Goal: Task Accomplishment & Management: Manage account settings

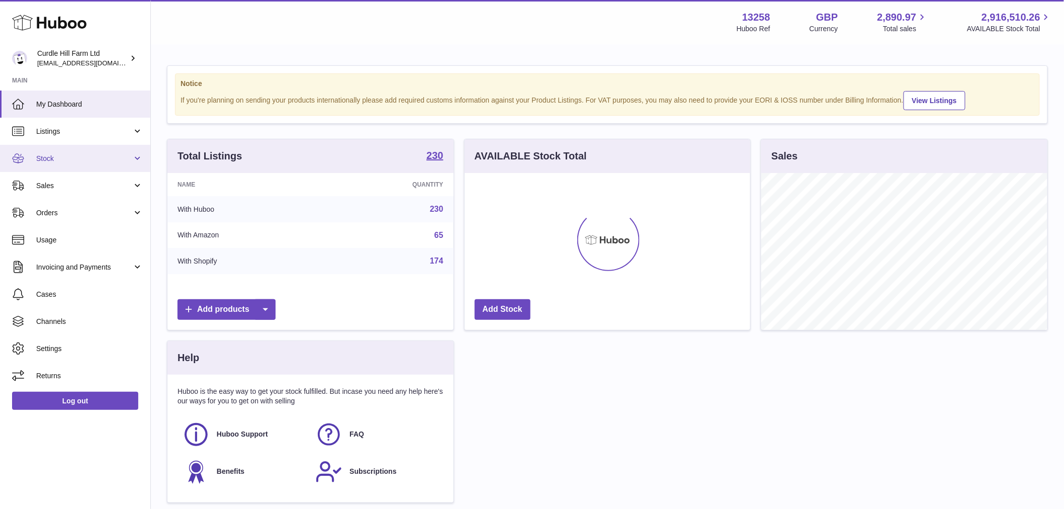
scroll to position [157, 286]
click at [84, 168] on link "Stock" at bounding box center [75, 158] width 150 height 27
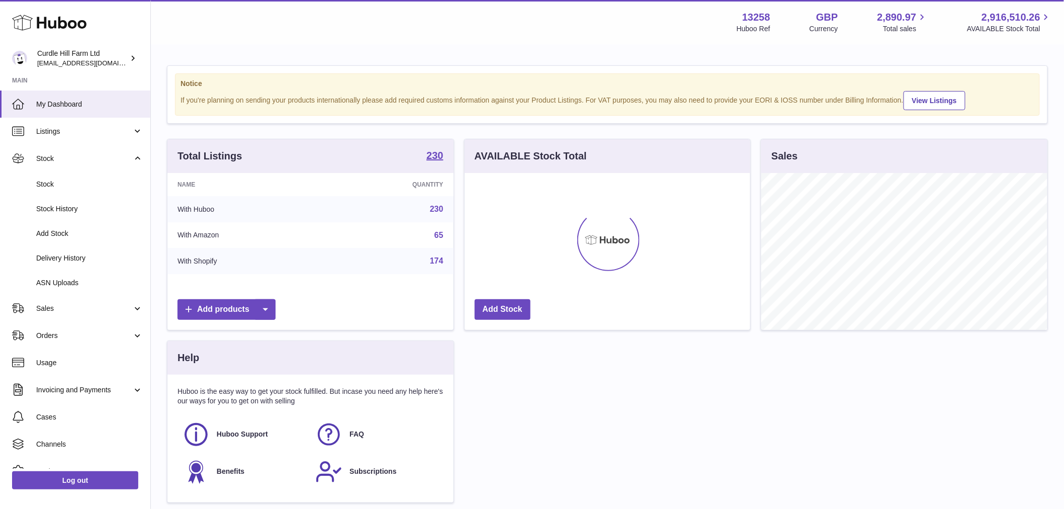
drag, startPoint x: 66, startPoint y: 277, endPoint x: 504, endPoint y: 507, distance: 493.7
click at [66, 278] on link "ASN Uploads" at bounding box center [75, 283] width 150 height 25
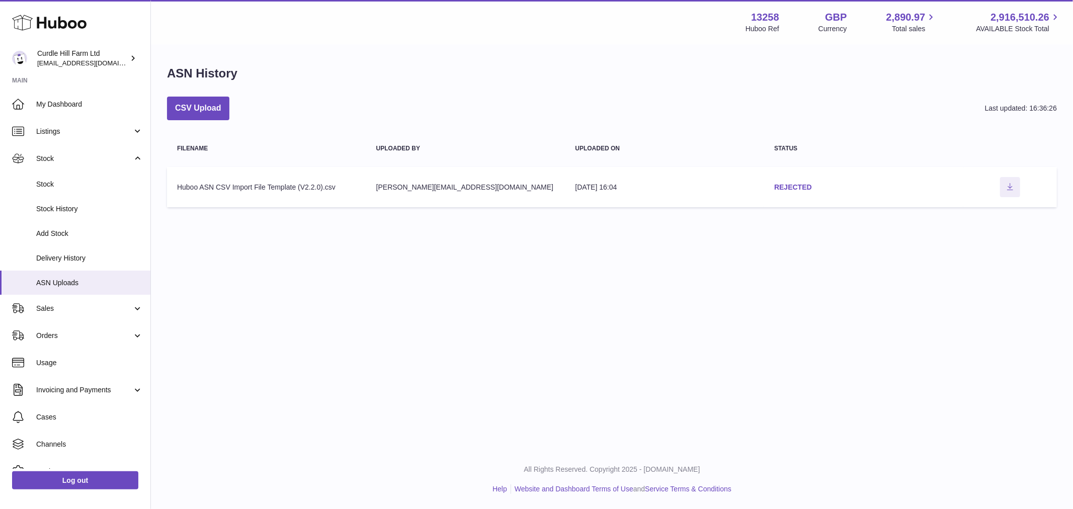
click at [793, 185] on link "REJECTED" at bounding box center [793, 187] width 38 height 8
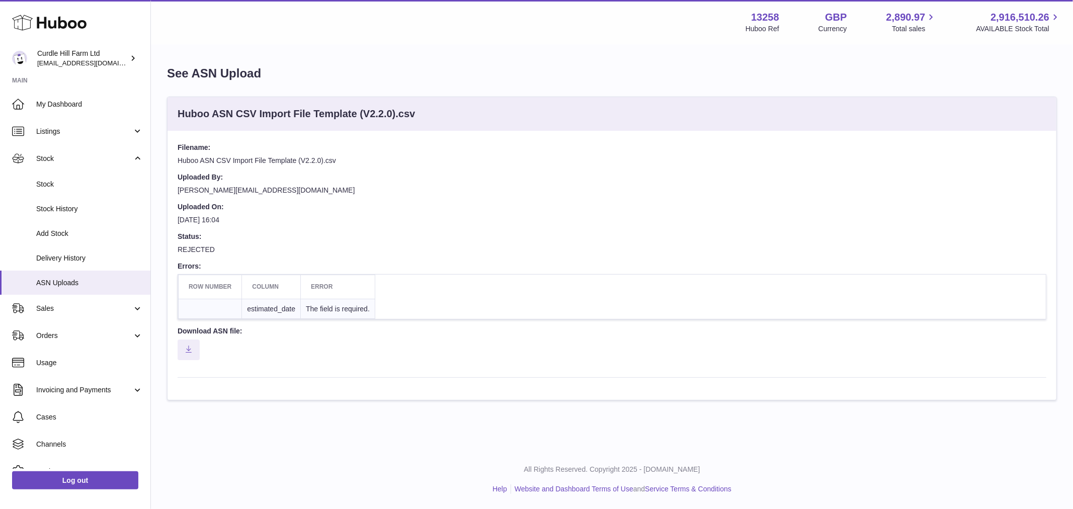
click at [274, 312] on td "estimated_date" at bounding box center [271, 309] width 59 height 20
click at [253, 299] on td "estimated_date" at bounding box center [271, 309] width 59 height 20
click at [200, 295] on th "Row number" at bounding box center [210, 287] width 63 height 24
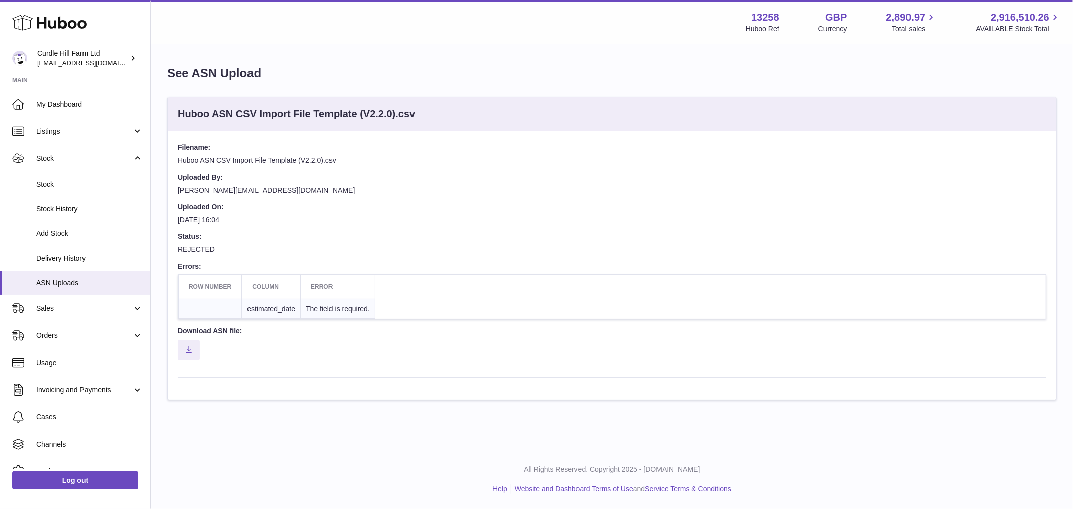
click at [222, 297] on th "Row number" at bounding box center [210, 287] width 63 height 24
click at [271, 290] on th "Column" at bounding box center [271, 287] width 59 height 24
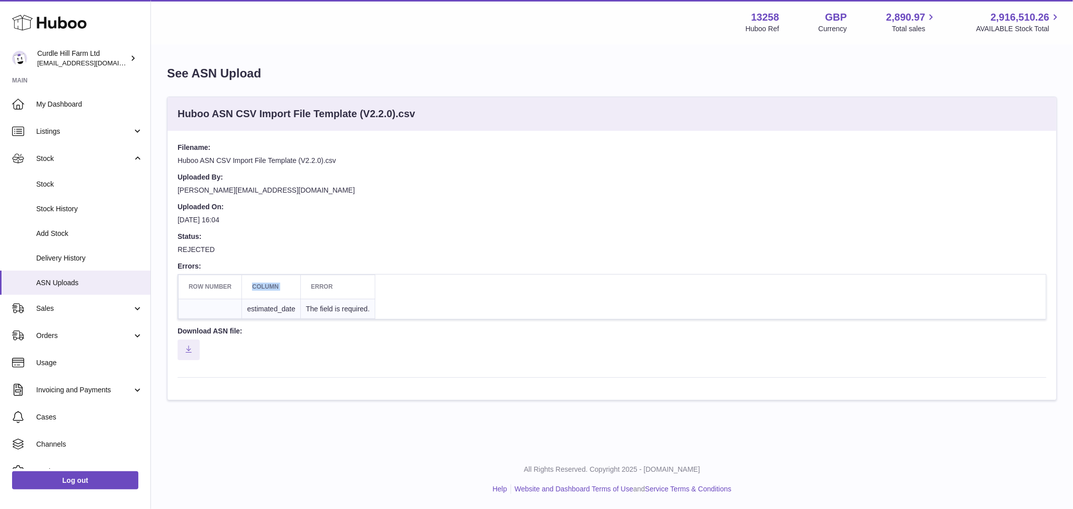
click at [317, 292] on th "Error" at bounding box center [338, 287] width 74 height 24
click at [336, 317] on td "The field is required." at bounding box center [338, 309] width 74 height 20
click at [48, 128] on span "Listings" at bounding box center [84, 132] width 96 height 10
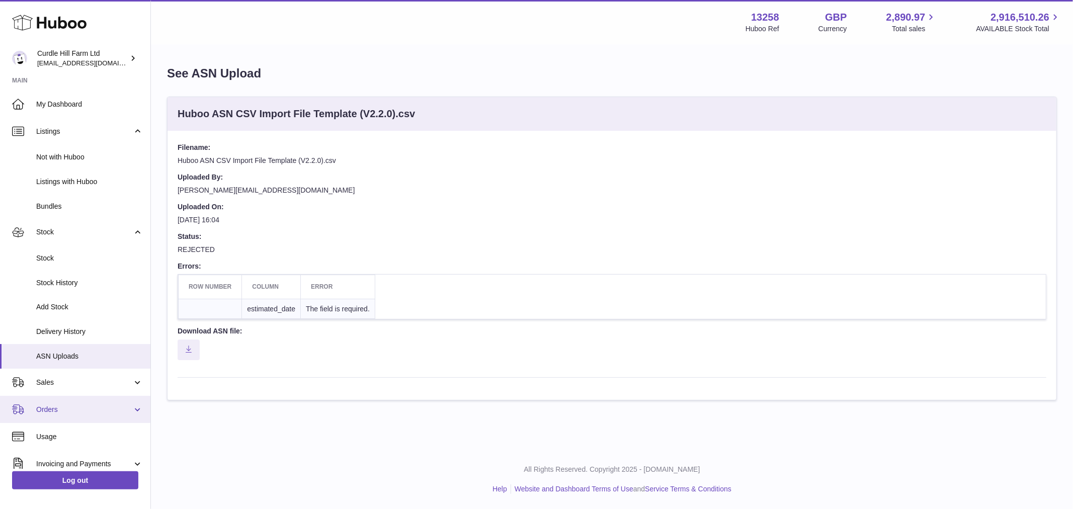
click at [66, 405] on span "Orders" at bounding box center [84, 410] width 96 height 10
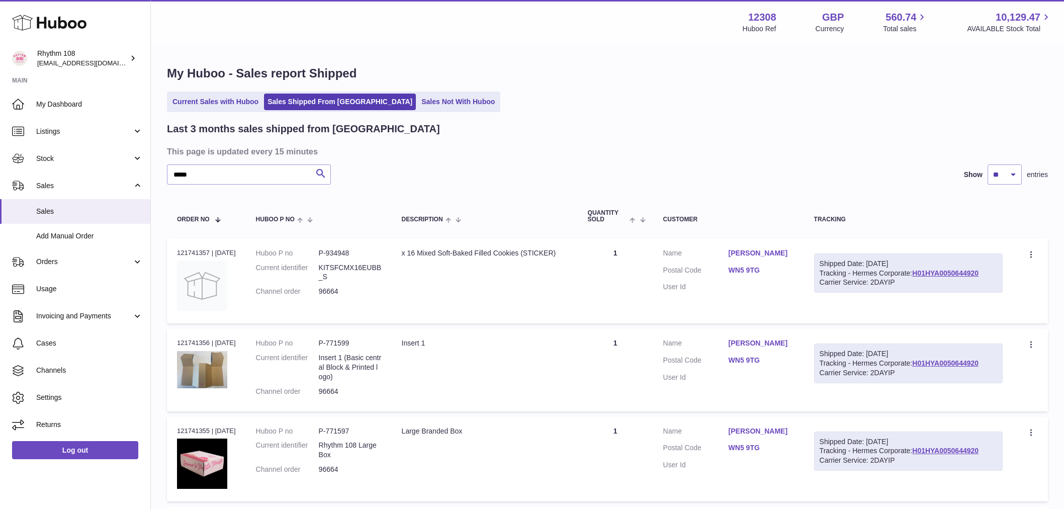
select select "**"
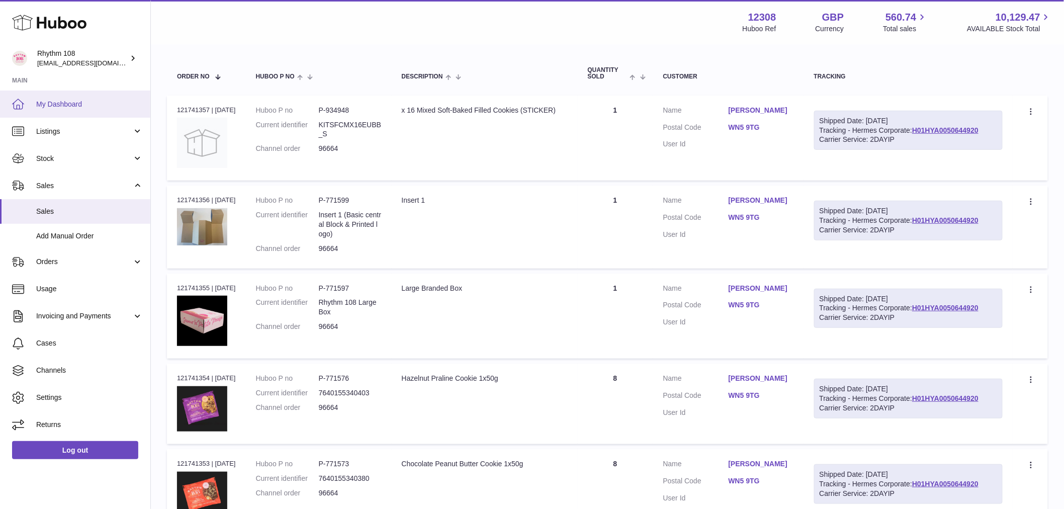
scroll to position [140, 0]
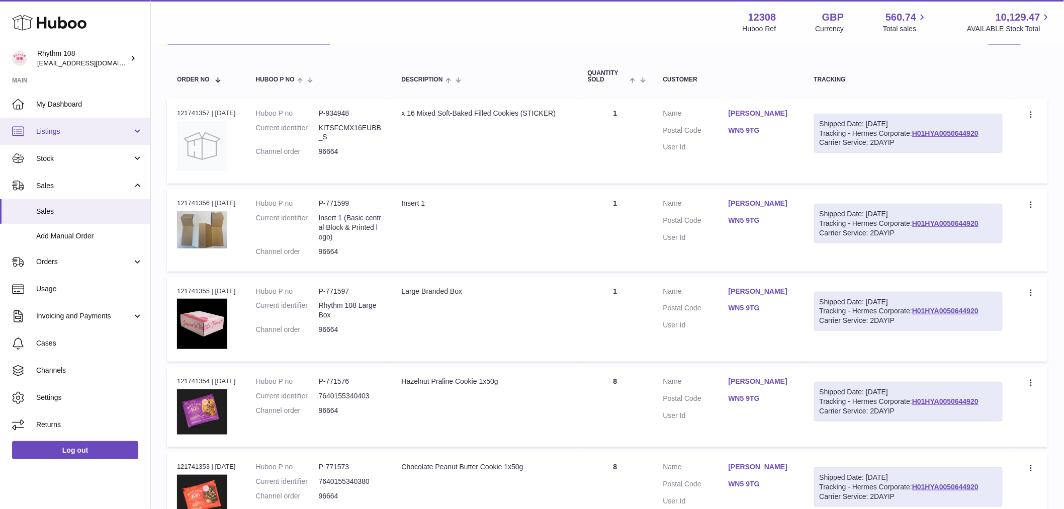
click at [73, 141] on link "Listings" at bounding box center [75, 131] width 150 height 27
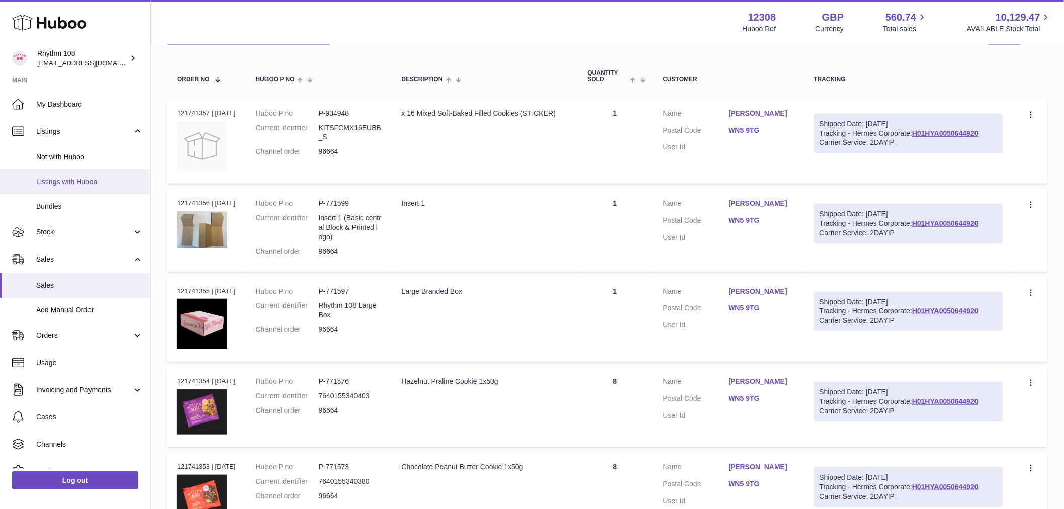
drag, startPoint x: 76, startPoint y: 179, endPoint x: 74, endPoint y: 174, distance: 5.3
click at [74, 177] on span "Listings with Huboo" at bounding box center [89, 182] width 107 height 10
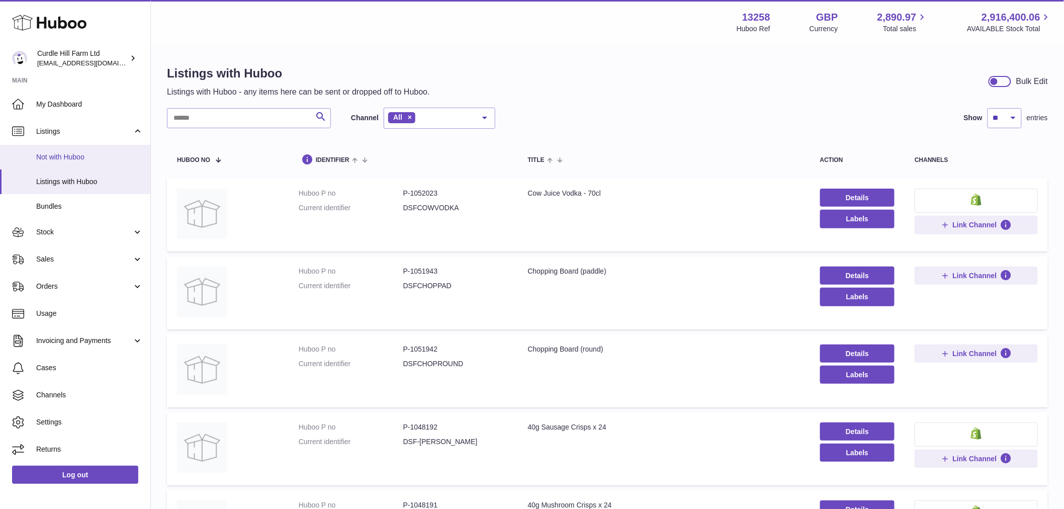
click at [73, 152] on span "Not with Huboo" at bounding box center [89, 157] width 107 height 10
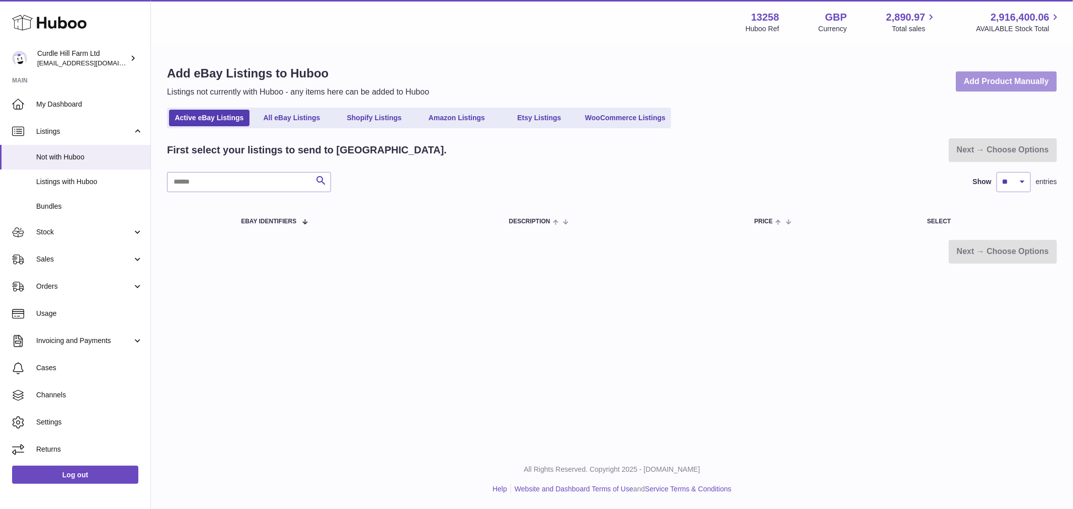
click at [1029, 77] on link "Add Product Manually" at bounding box center [1006, 81] width 101 height 21
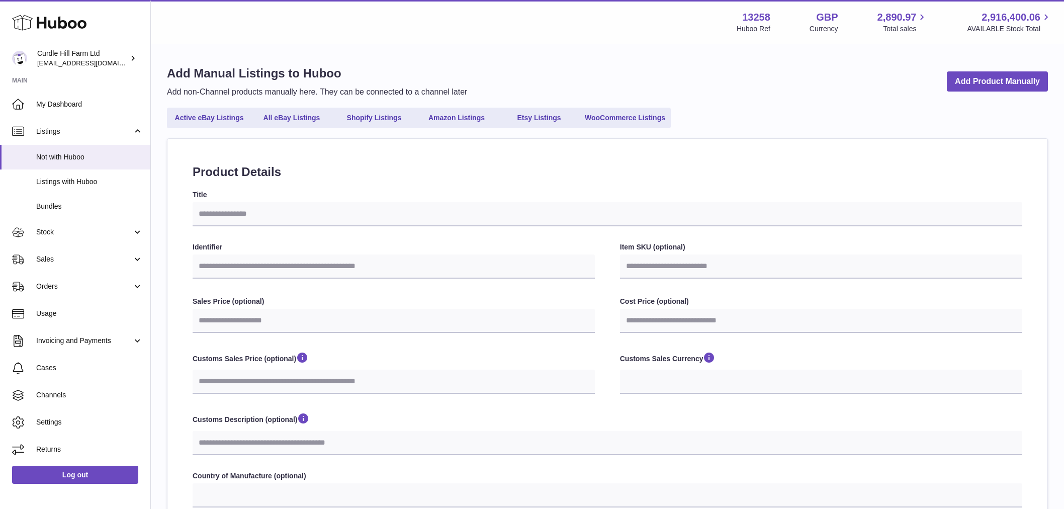
select select
click at [221, 210] on input "Title" at bounding box center [608, 214] width 830 height 24
drag, startPoint x: 244, startPoint y: 265, endPoint x: 251, endPoint y: 272, distance: 9.6
click at [244, 265] on input "Identifier" at bounding box center [394, 267] width 402 height 24
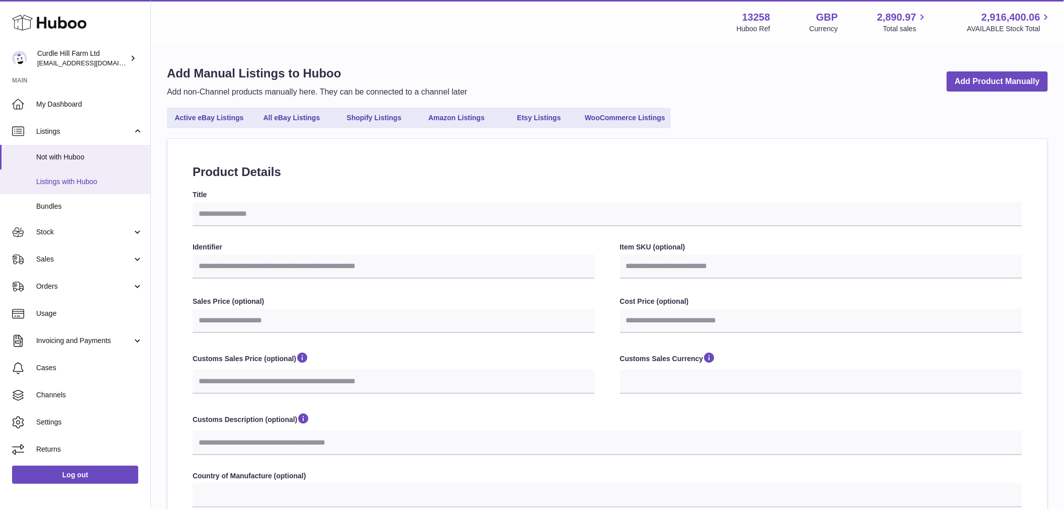
click at [69, 186] on span "Listings with Huboo" at bounding box center [89, 182] width 107 height 10
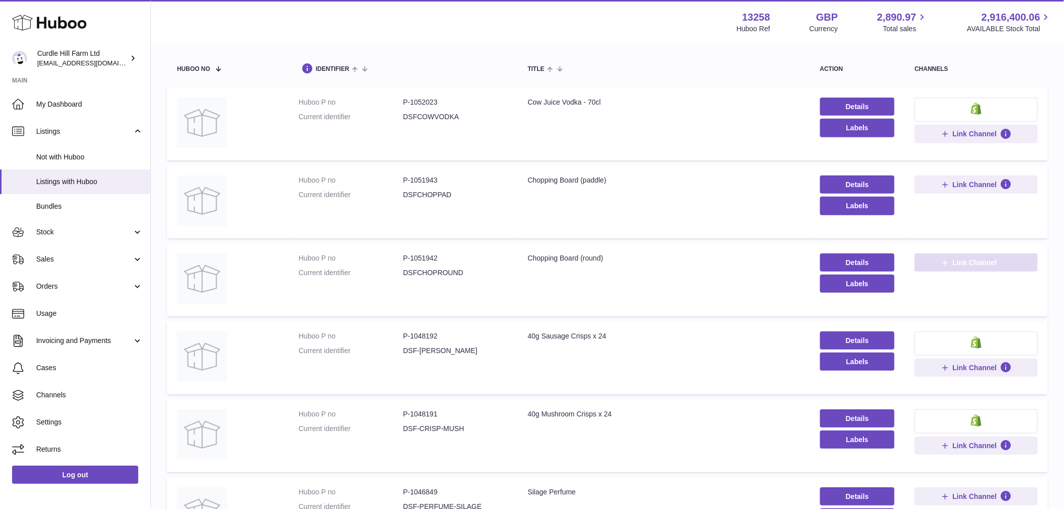
scroll to position [112, 0]
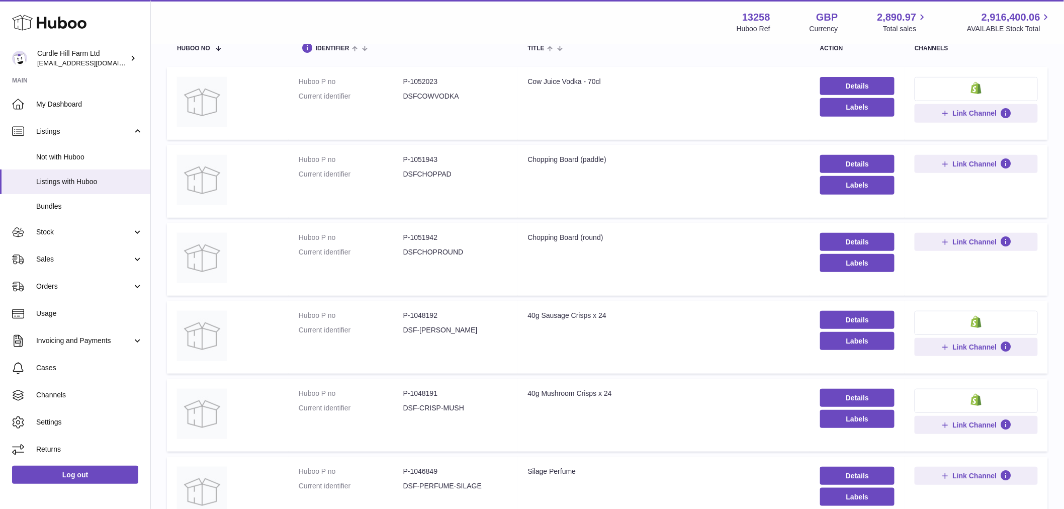
click at [953, 189] on td "Link Channel" at bounding box center [976, 181] width 143 height 73
click at [621, 174] on td "Title Chopping Board (paddle)" at bounding box center [664, 181] width 292 height 73
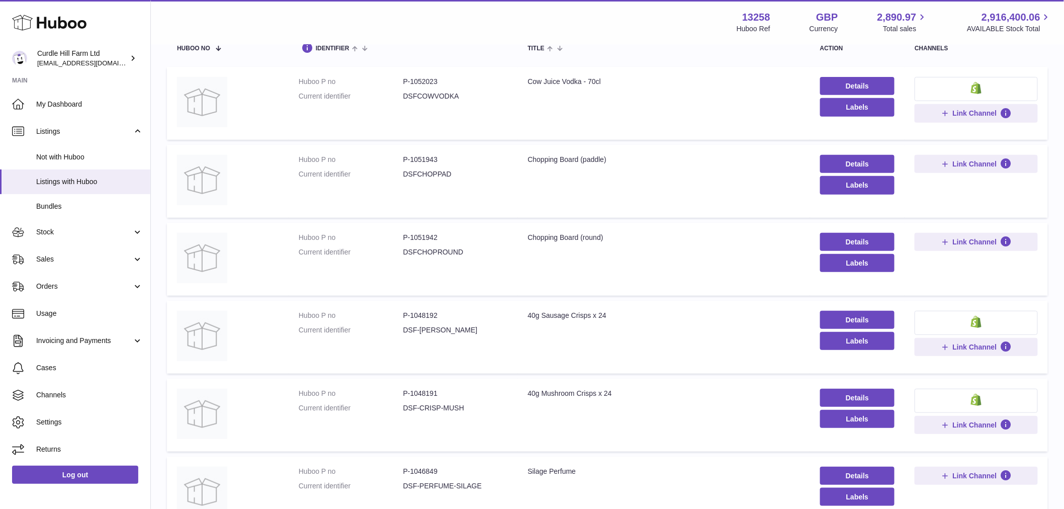
click at [621, 174] on td "Title Chopping Board (paddle)" at bounding box center [664, 181] width 292 height 73
click at [87, 154] on span "Not with Huboo" at bounding box center [89, 157] width 107 height 10
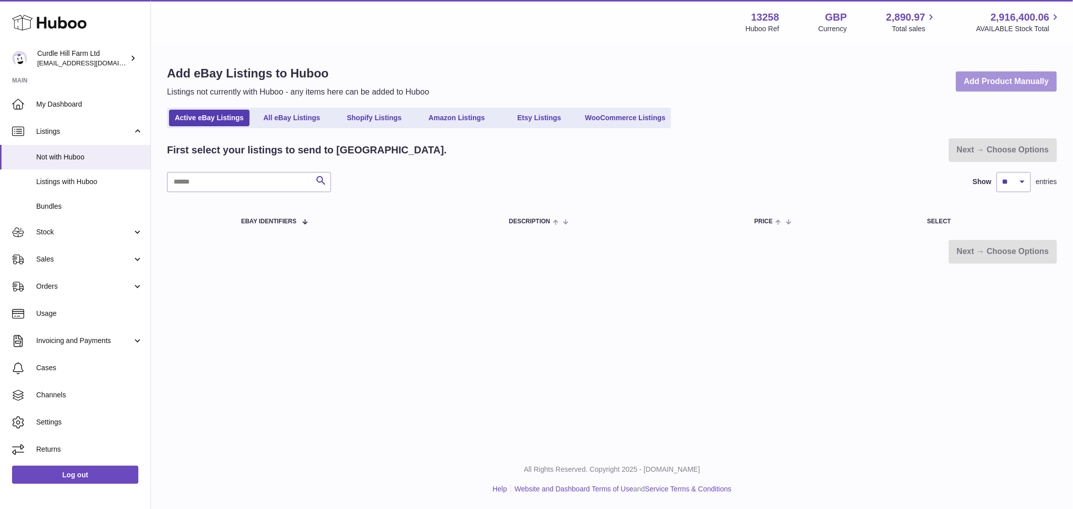
click at [1009, 77] on link "Add Product Manually" at bounding box center [1006, 81] width 101 height 21
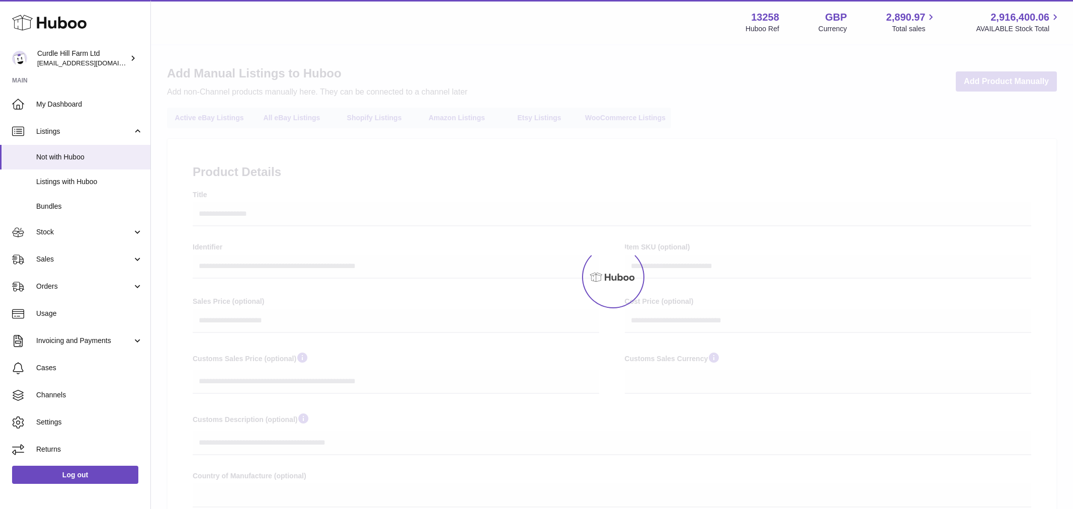
select select
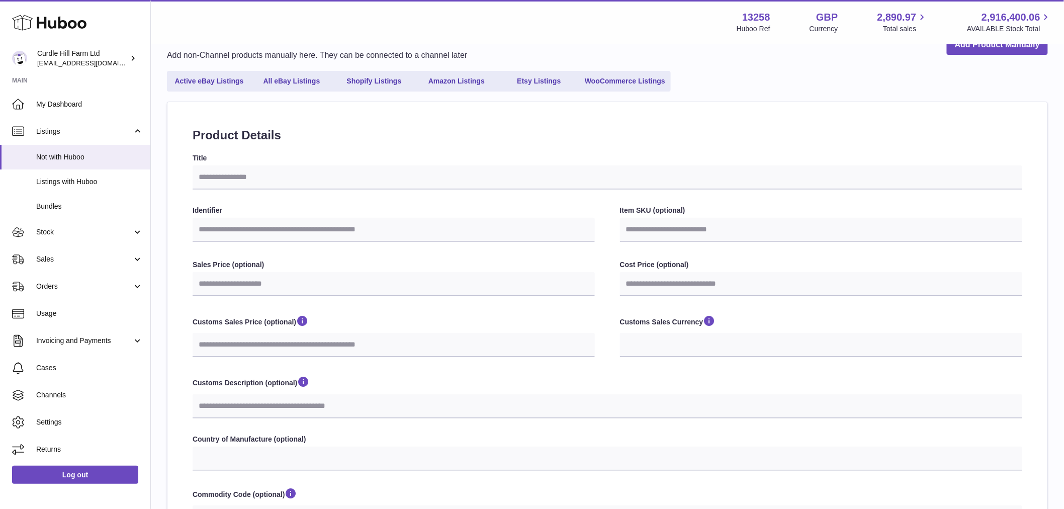
scroll to position [112, 0]
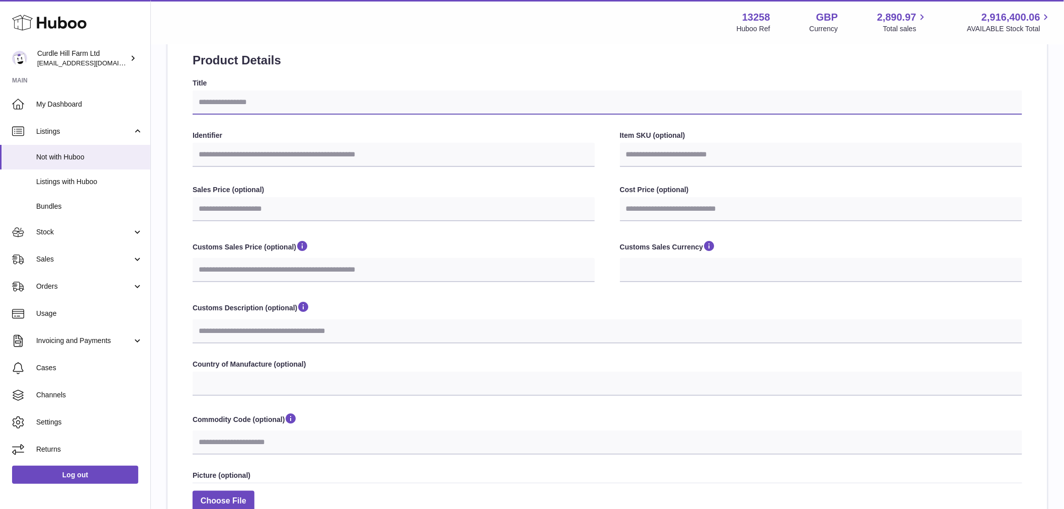
click at [262, 99] on input "Title" at bounding box center [608, 103] width 830 height 24
click at [268, 159] on input "Identifier" at bounding box center [394, 155] width 402 height 24
click at [89, 191] on link "Listings with Huboo" at bounding box center [75, 182] width 150 height 25
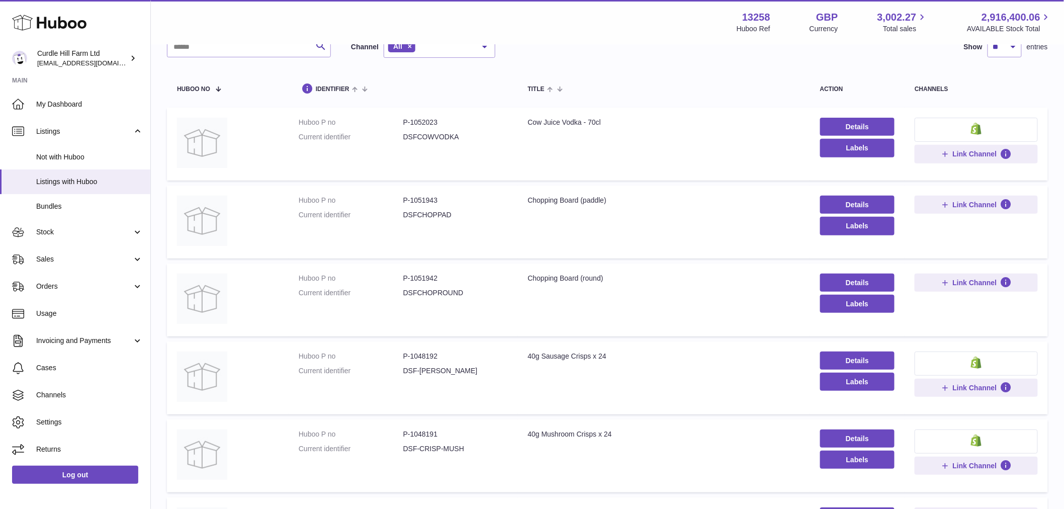
scroll to position [112, 0]
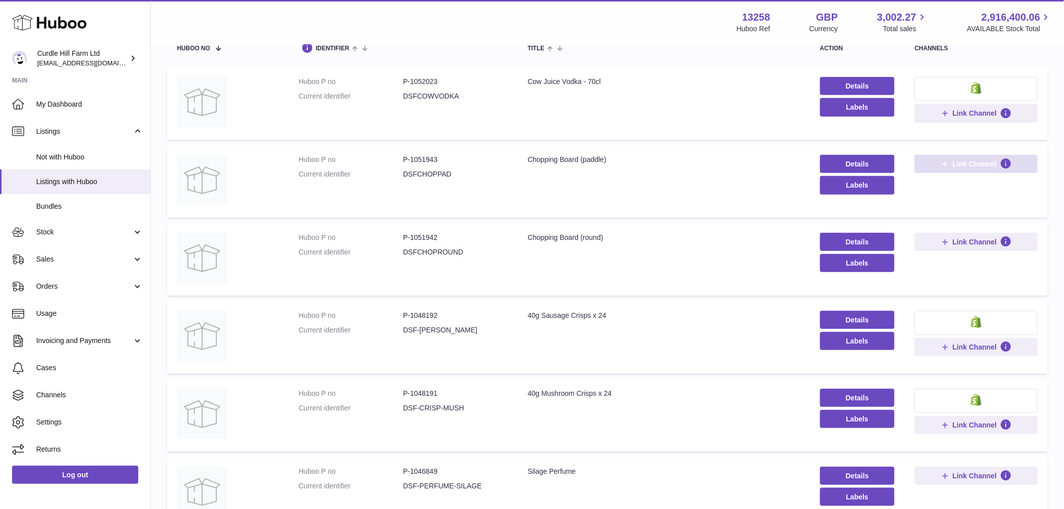
click at [958, 160] on span "Link Channel" at bounding box center [975, 163] width 44 height 9
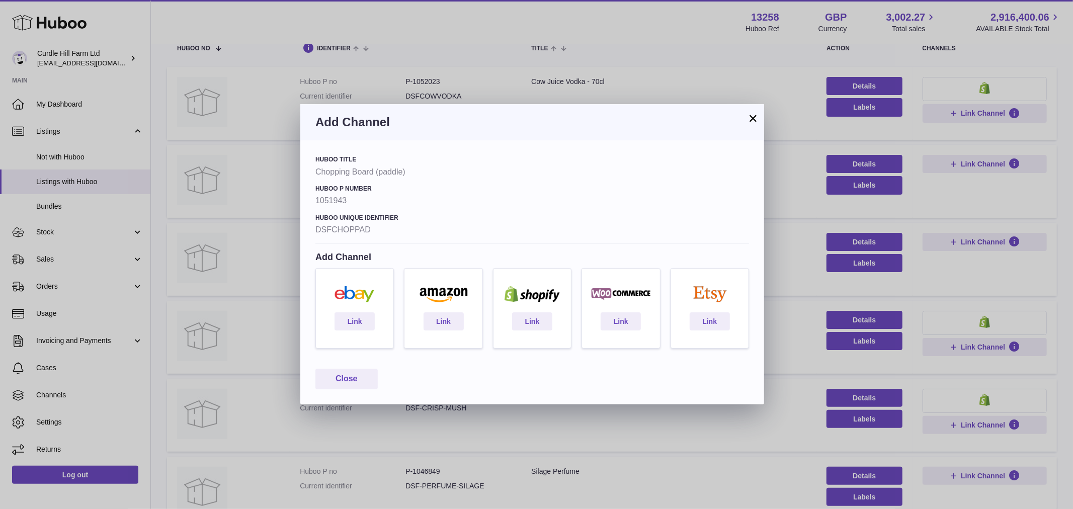
click at [747, 118] on button "×" at bounding box center [753, 118] width 12 height 12
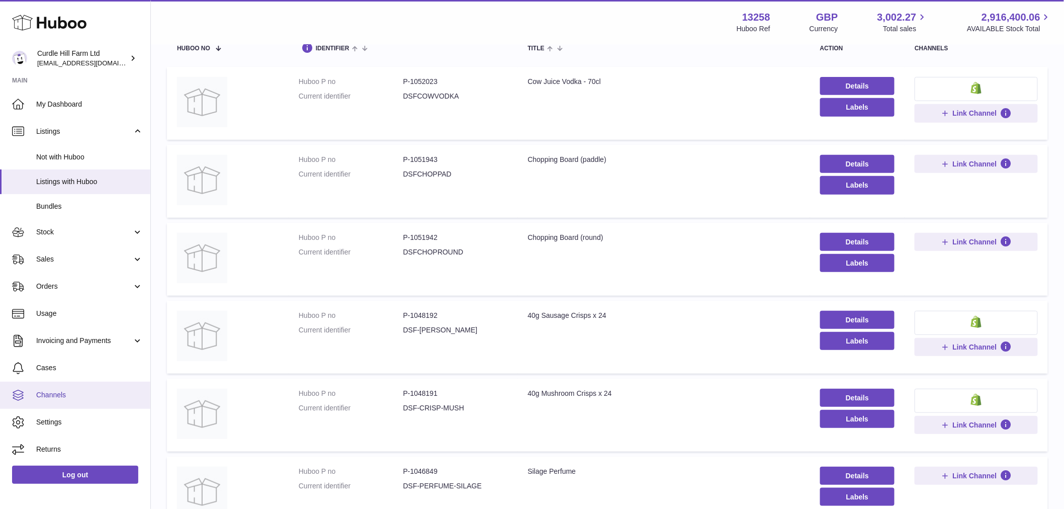
click at [60, 401] on link "Channels" at bounding box center [75, 395] width 150 height 27
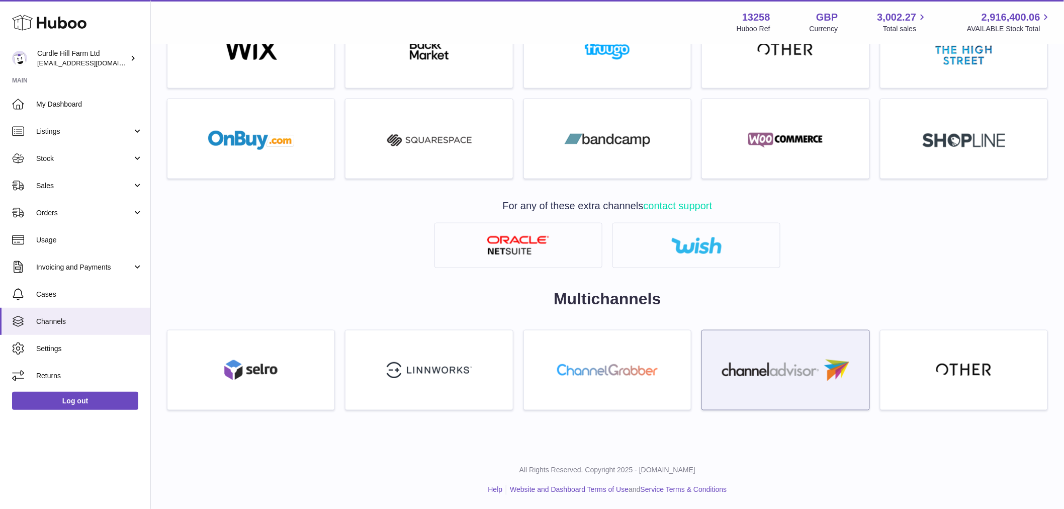
scroll to position [371, 0]
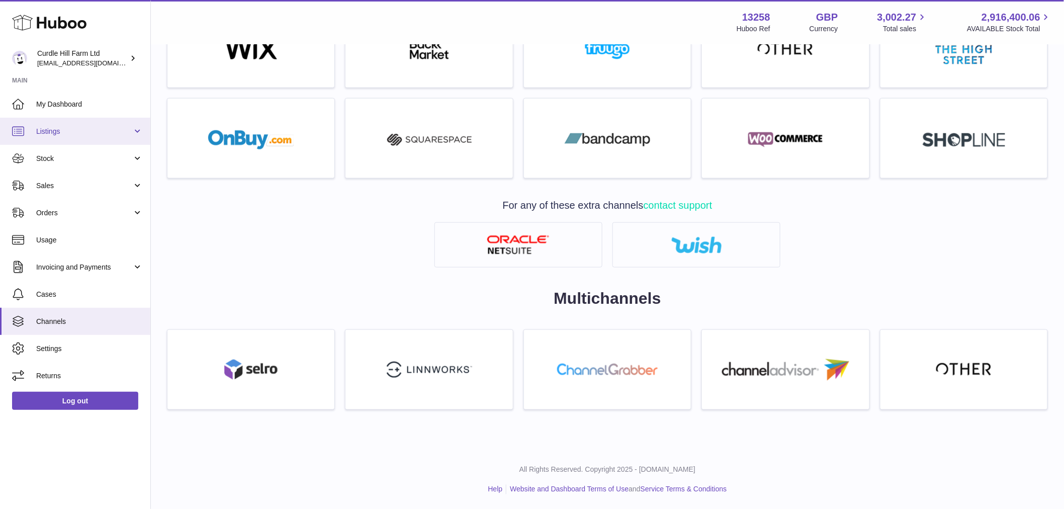
click at [66, 134] on span "Listings" at bounding box center [84, 132] width 96 height 10
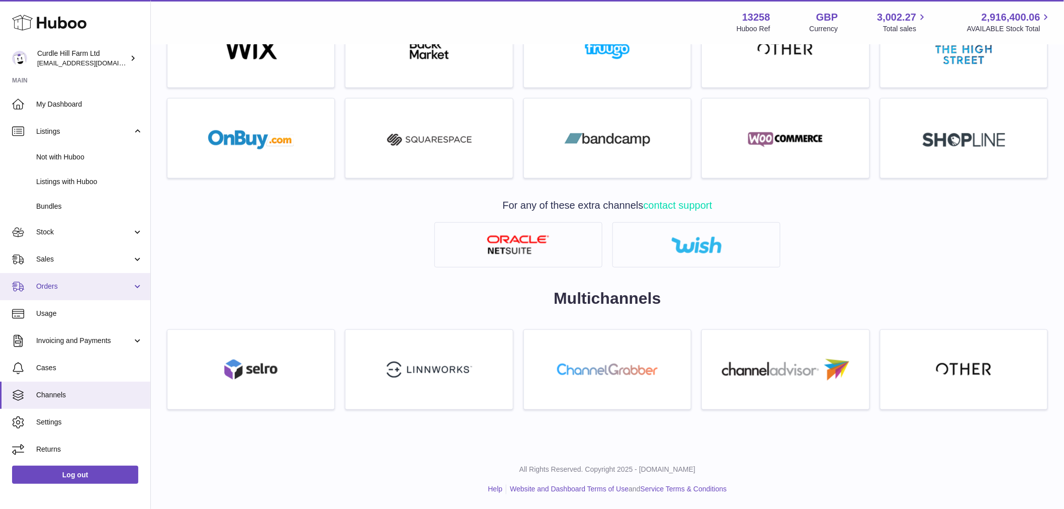
click at [78, 287] on span "Orders" at bounding box center [84, 287] width 96 height 10
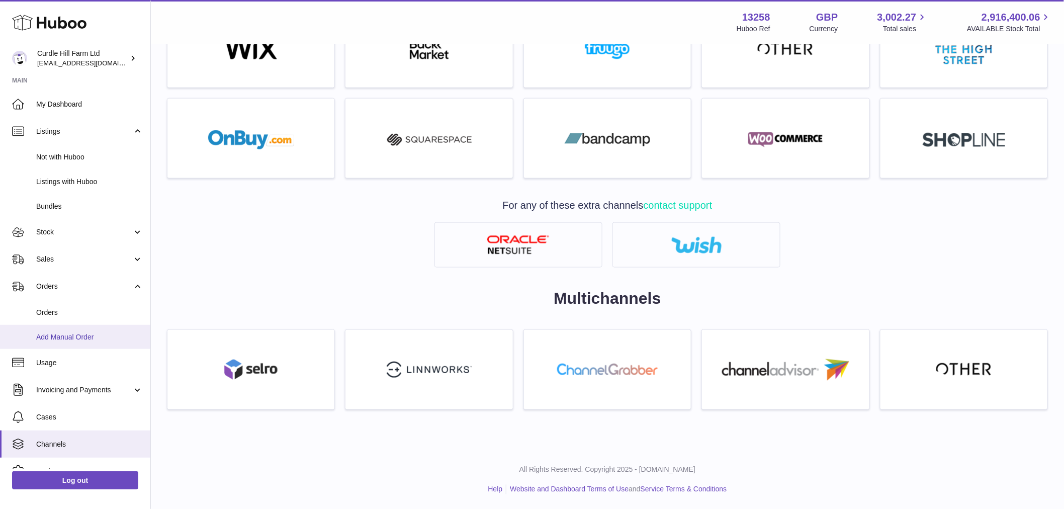
click at [68, 336] on span "Add Manual Order" at bounding box center [89, 337] width 107 height 10
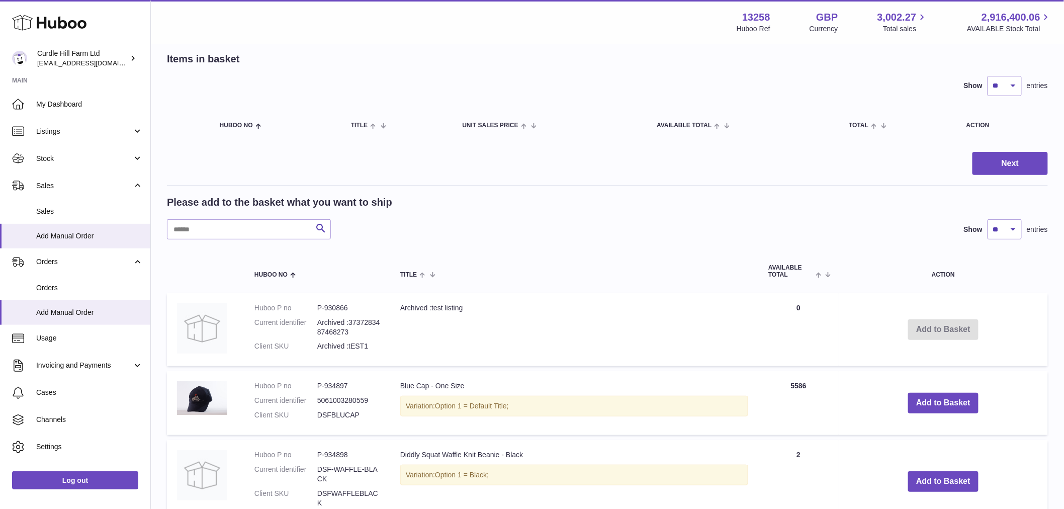
scroll to position [112, 0]
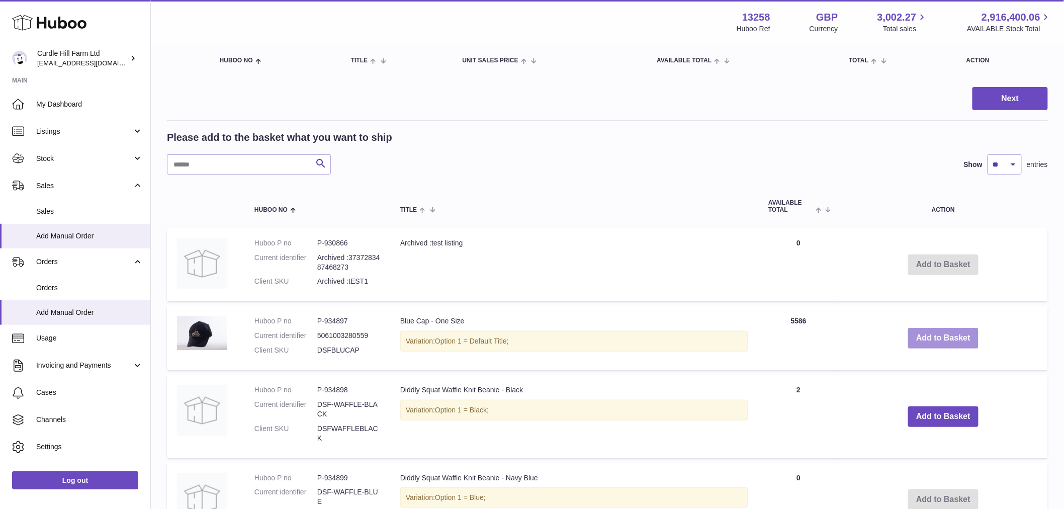
drag, startPoint x: 949, startPoint y: 337, endPoint x: 944, endPoint y: 340, distance: 5.6
click at [949, 336] on button "Add to Basket" at bounding box center [943, 338] width 70 height 21
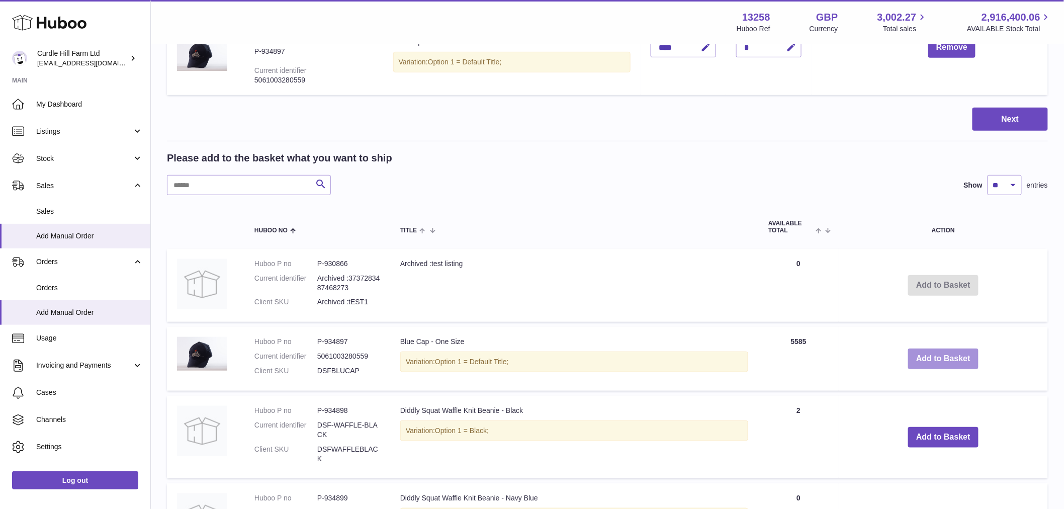
scroll to position [223, 0]
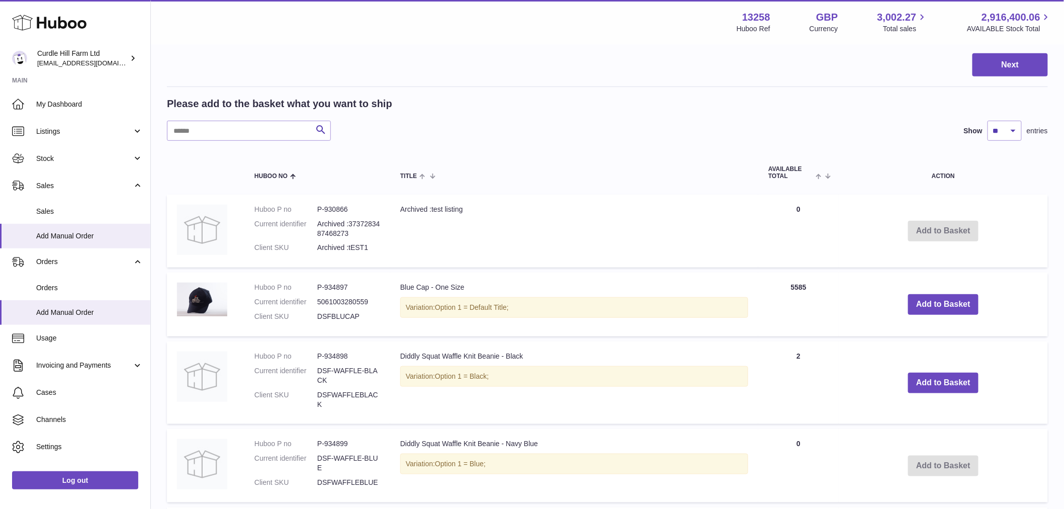
click at [430, 359] on td "Diddly Squat Waffle Knit Beanie - Black Variation: Option 1 = Black;" at bounding box center [574, 383] width 368 height 82
click at [929, 381] on button "Add to Basket" at bounding box center [943, 383] width 70 height 21
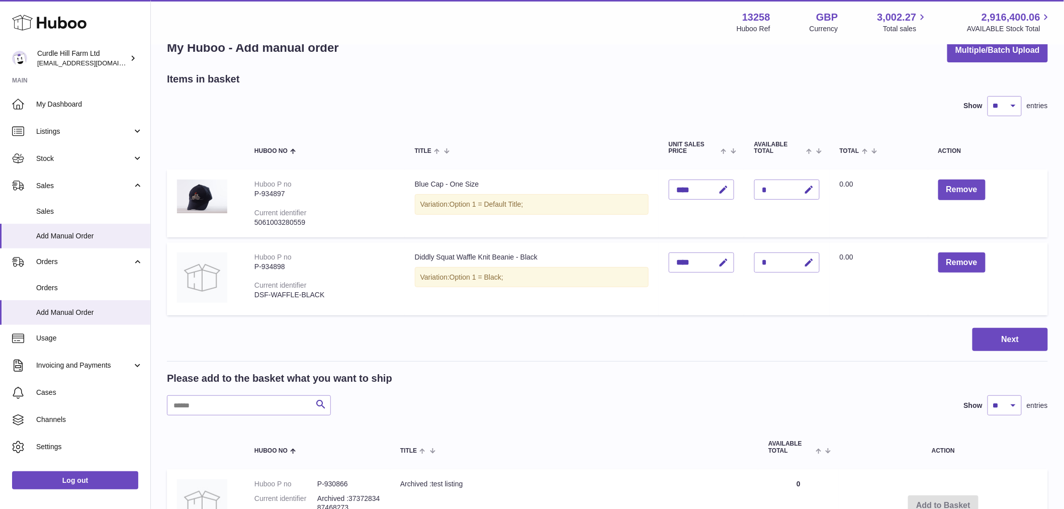
scroll to position [0, 0]
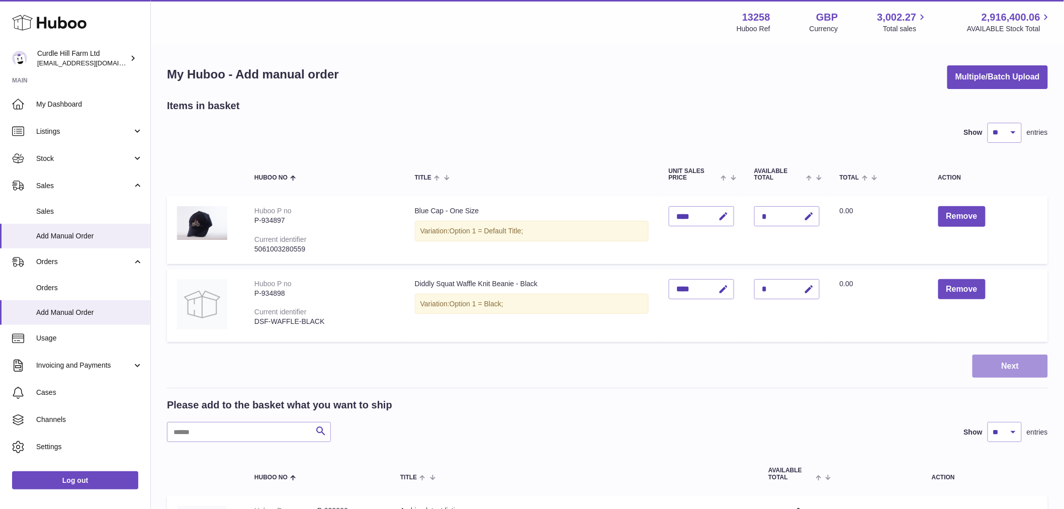
click at [1023, 366] on button "Next" at bounding box center [1010, 367] width 75 height 24
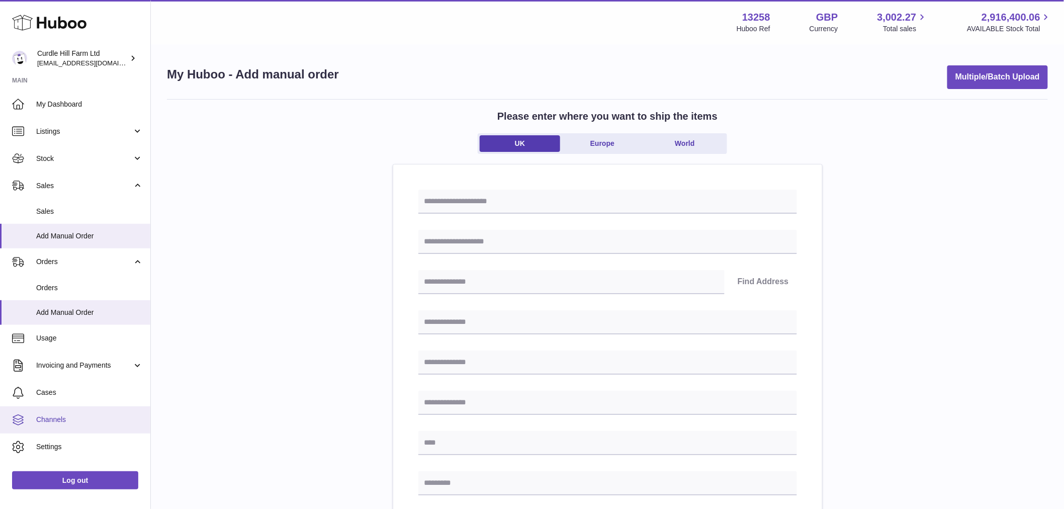
click at [58, 417] on span "Channels" at bounding box center [89, 420] width 107 height 10
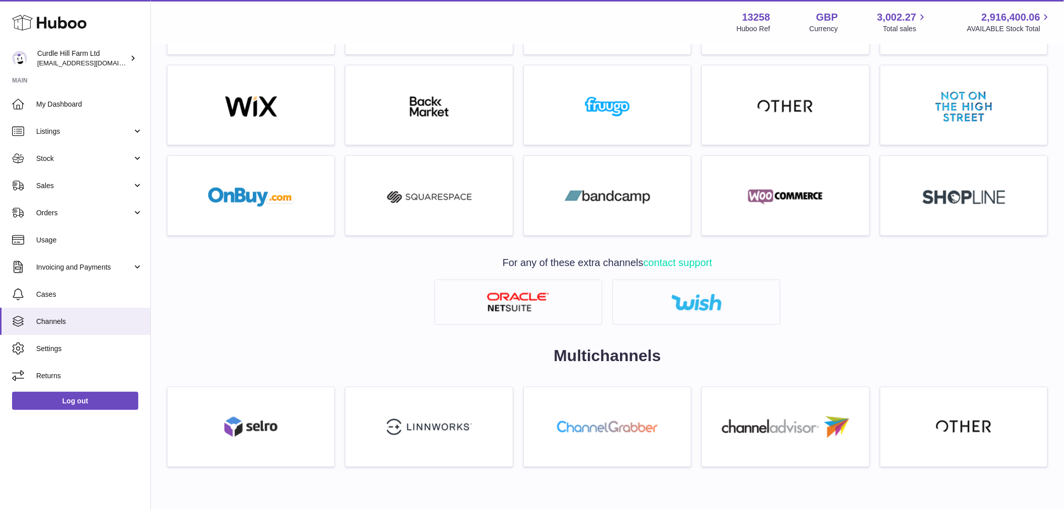
scroll to position [371, 0]
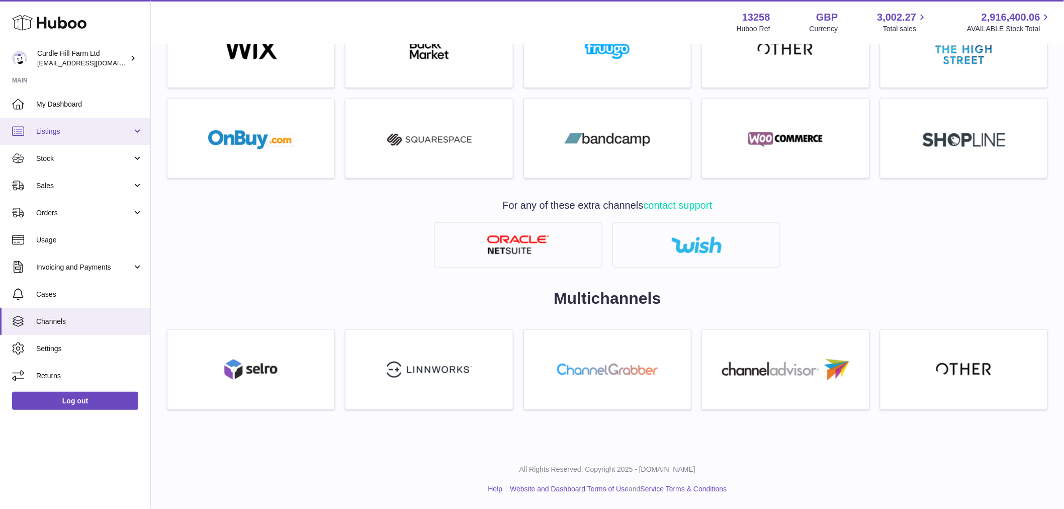
drag, startPoint x: 84, startPoint y: 132, endPoint x: 87, endPoint y: 137, distance: 6.1
click at [84, 132] on span "Listings" at bounding box center [84, 132] width 96 height 10
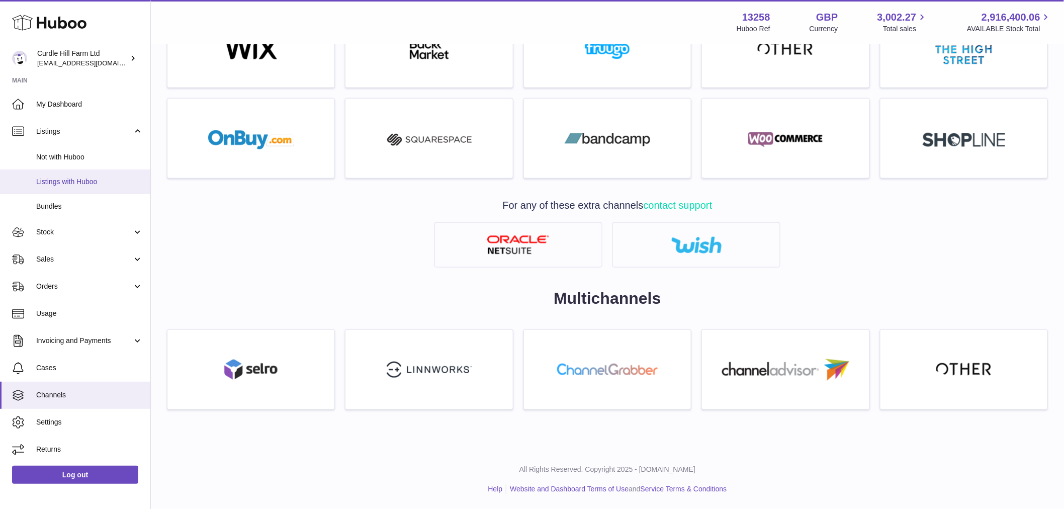
click at [86, 177] on span "Listings with Huboo" at bounding box center [89, 182] width 107 height 10
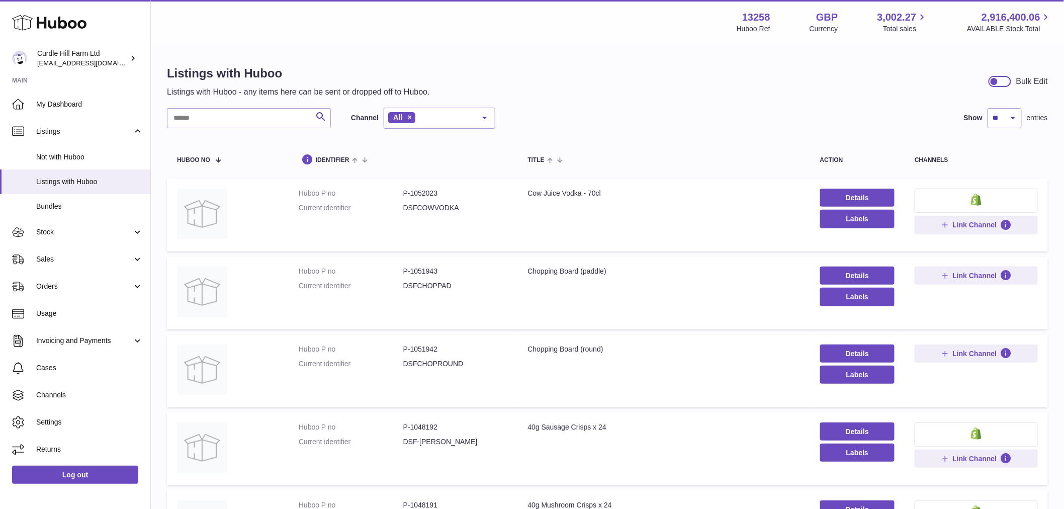
click at [563, 262] on td "Title Chopping Board (paddle)" at bounding box center [664, 293] width 292 height 73
click at [560, 268] on div "Chopping Board (paddle)" at bounding box center [664, 272] width 272 height 10
click at [453, 281] on dd "DSFCHOPPAD" at bounding box center [455, 286] width 105 height 10
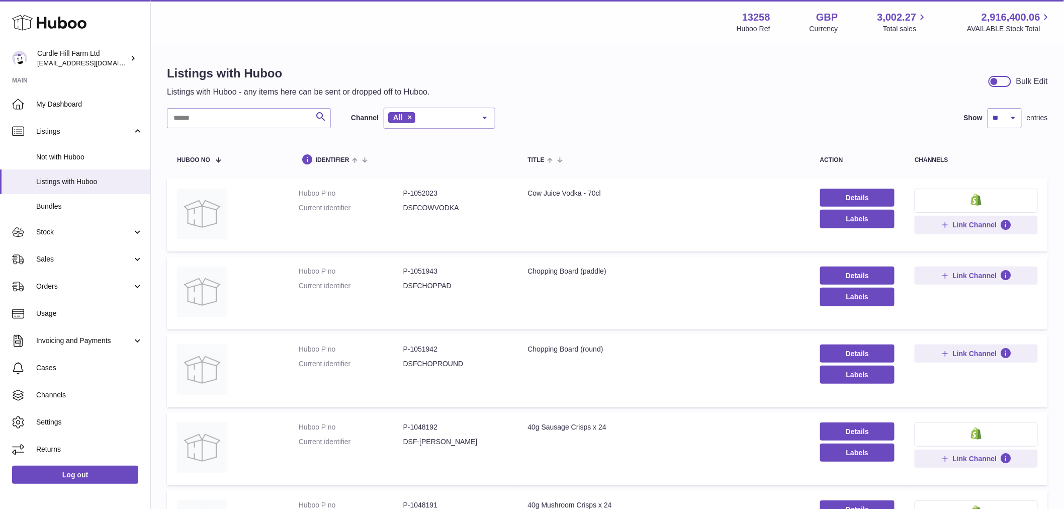
click at [455, 281] on dd "DSFCHOPPAD" at bounding box center [455, 286] width 105 height 10
click at [456, 281] on dd "DSFCHOPPAD" at bounding box center [455, 286] width 105 height 10
click at [464, 283] on dd "DSFCHOPPAD" at bounding box center [455, 286] width 105 height 10
click at [428, 272] on dd "P-1051943" at bounding box center [455, 272] width 105 height 10
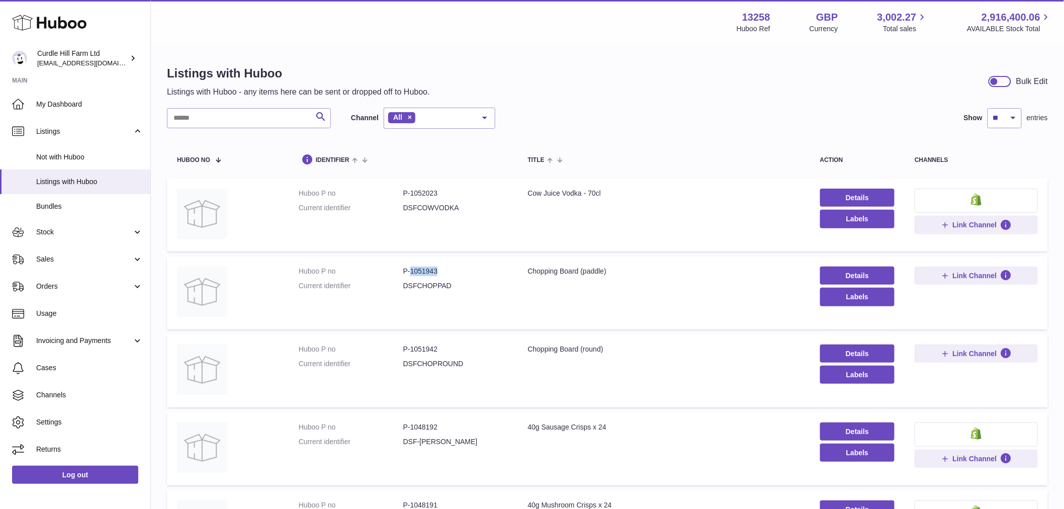
click at [428, 272] on dd "P-1051943" at bounding box center [455, 272] width 105 height 10
click at [77, 292] on link "Orders" at bounding box center [75, 286] width 150 height 27
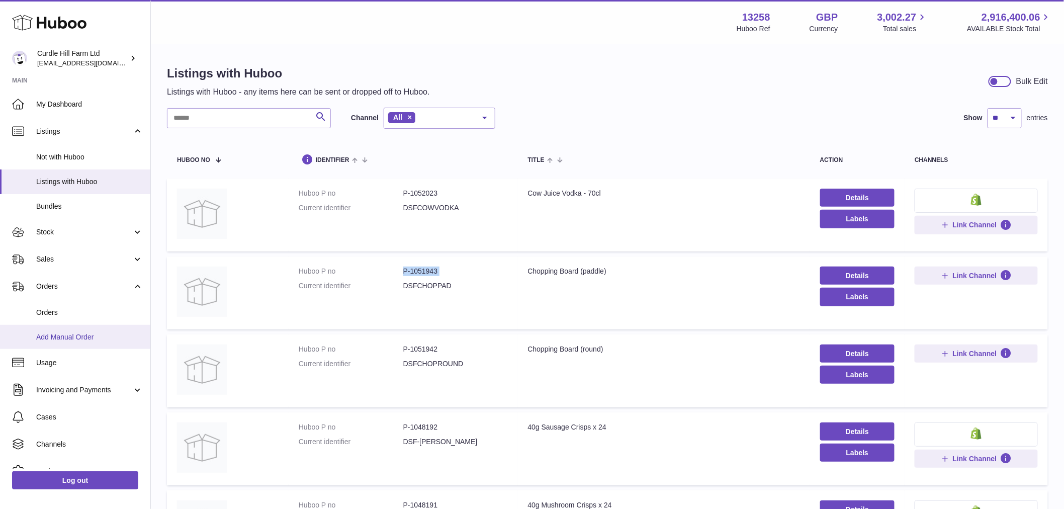
click at [77, 337] on span "Add Manual Order" at bounding box center [89, 337] width 107 height 10
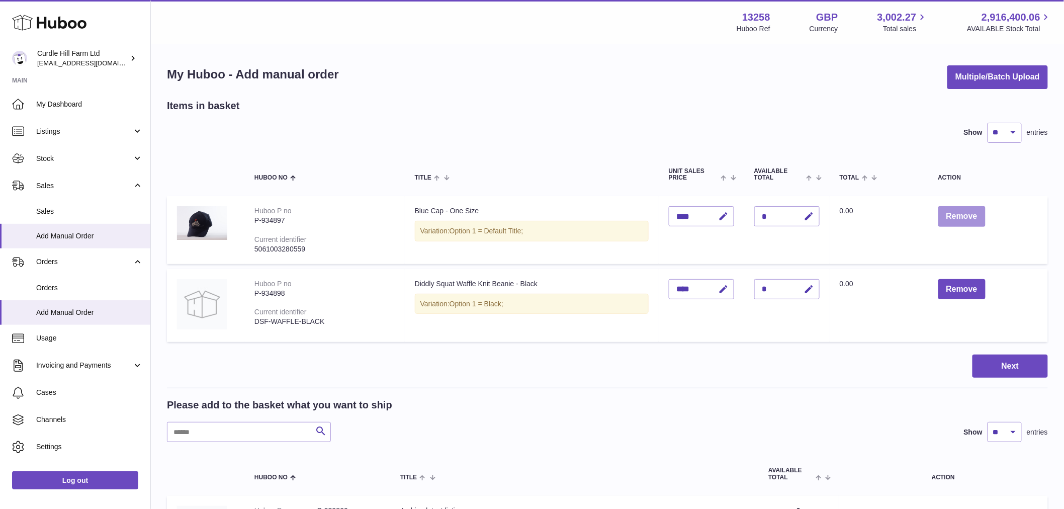
click at [949, 221] on button "Remove" at bounding box center [962, 216] width 47 height 21
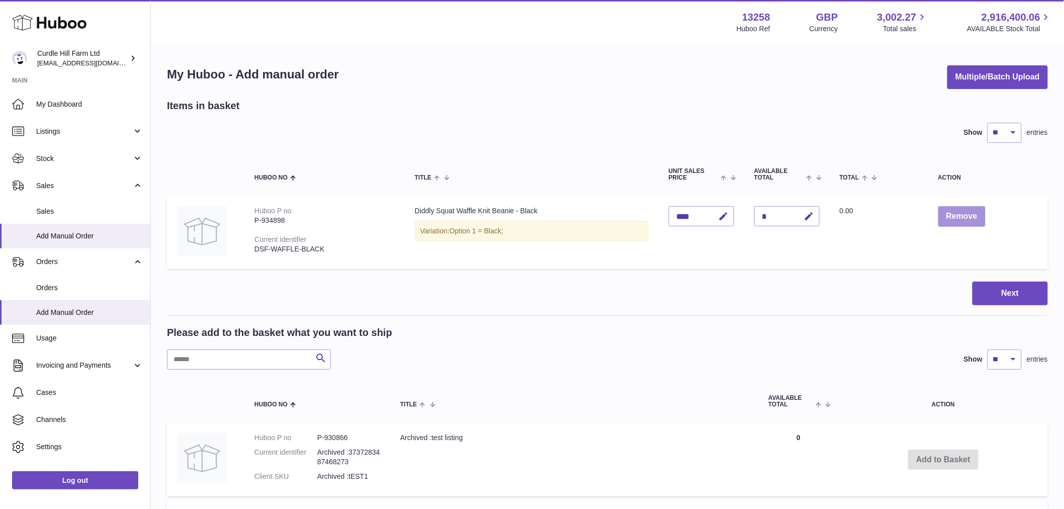
click at [963, 213] on button "Remove" at bounding box center [962, 216] width 47 height 21
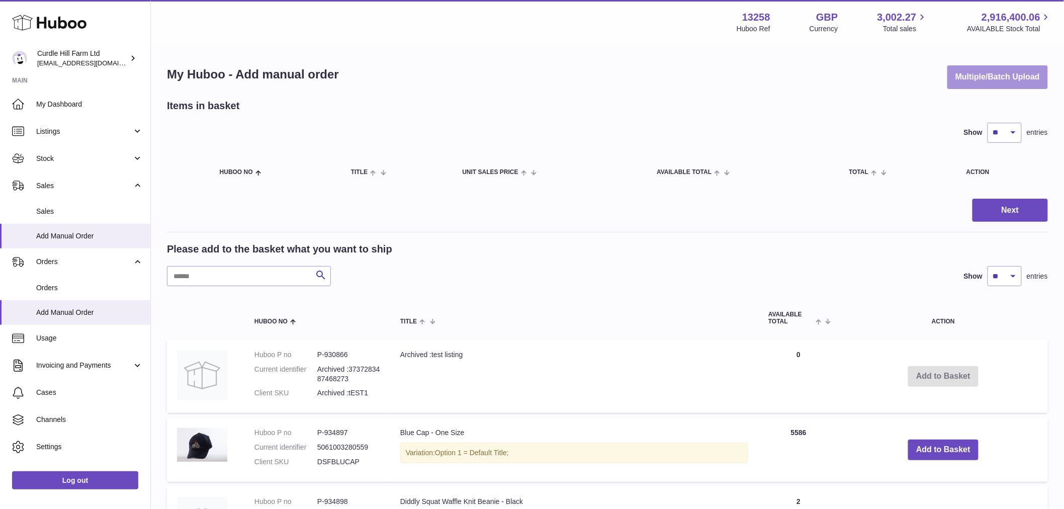
click at [978, 78] on button "Multiple/Batch Upload" at bounding box center [998, 77] width 101 height 24
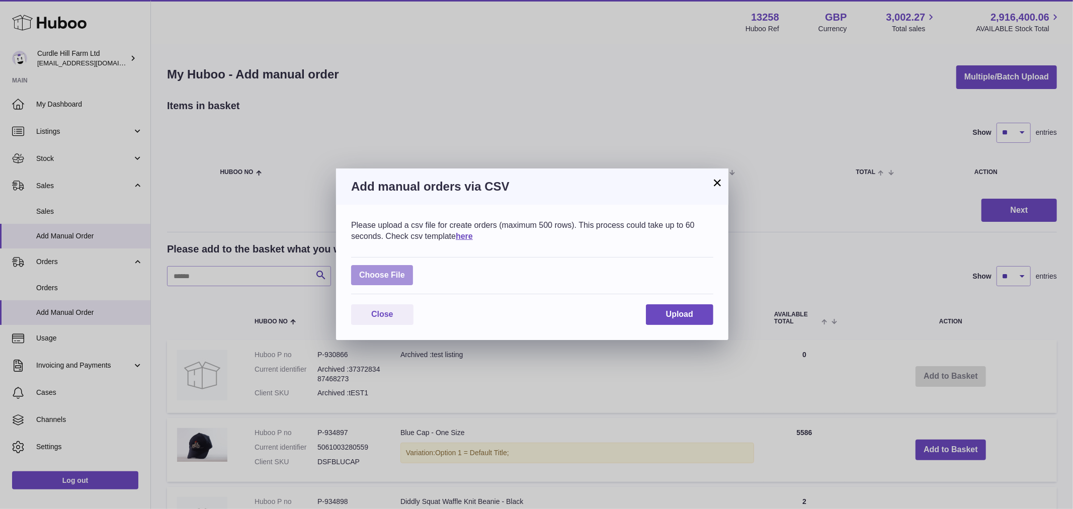
click at [376, 274] on label at bounding box center [382, 275] width 62 height 21
click at [405, 271] on input "file" at bounding box center [405, 270] width 1 height 1
click at [714, 185] on button "×" at bounding box center [717, 183] width 12 height 12
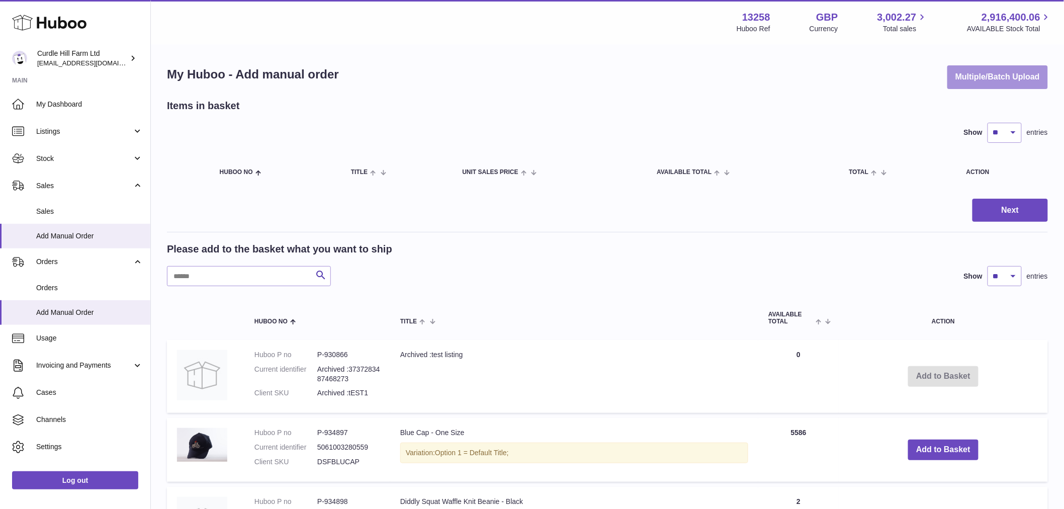
click at [954, 69] on button "Multiple/Batch Upload" at bounding box center [998, 77] width 101 height 24
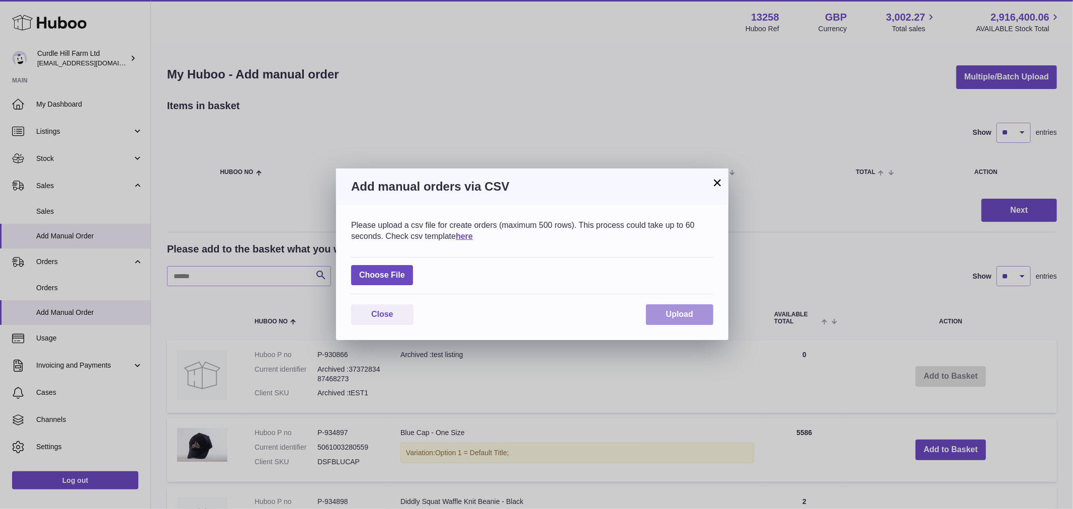
click at [670, 315] on span "Upload" at bounding box center [679, 314] width 27 height 9
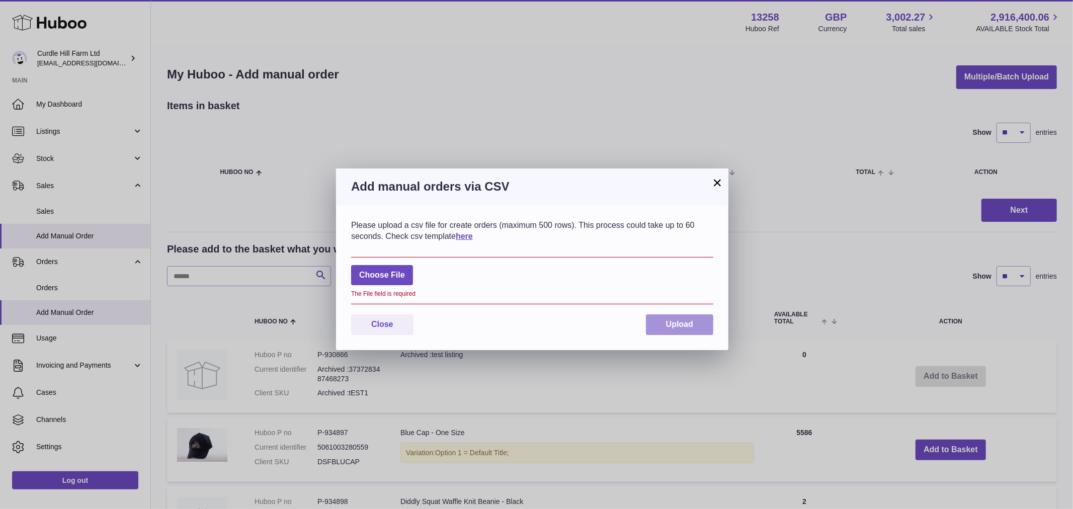
click at [671, 315] on button "Upload" at bounding box center [679, 324] width 67 height 21
click at [670, 325] on span "Upload" at bounding box center [679, 324] width 27 height 9
click at [378, 125] on div "× Add manual orders via CSV Please upload a csv file for create orders (maximum…" at bounding box center [536, 254] width 1073 height 509
click at [391, 324] on span "Close" at bounding box center [382, 324] width 22 height 9
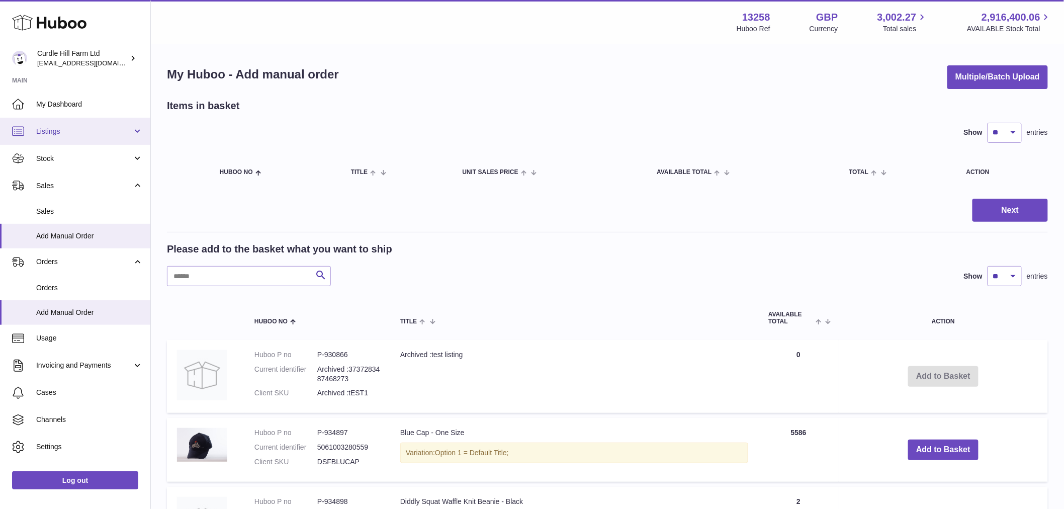
click at [66, 138] on link "Listings" at bounding box center [75, 131] width 150 height 27
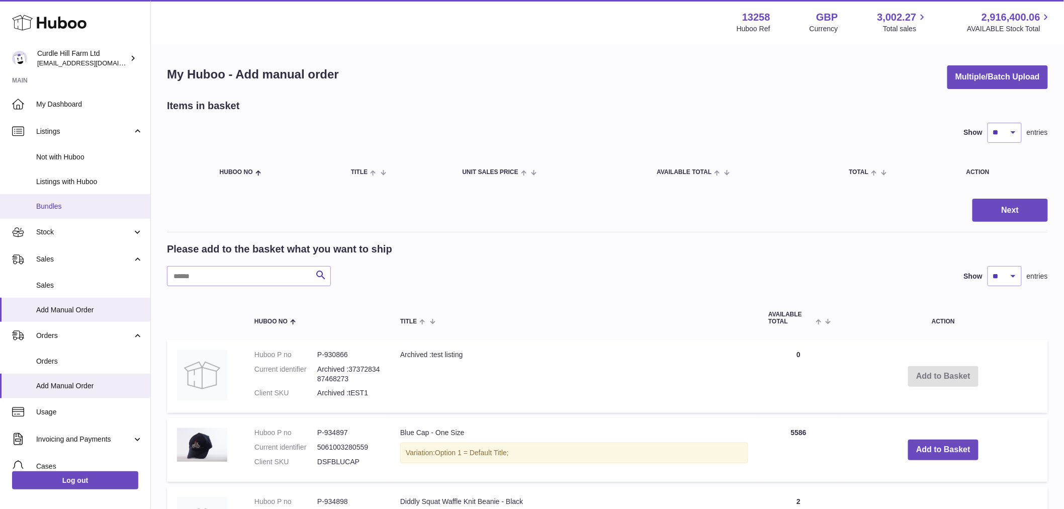
click at [58, 202] on span "Bundles" at bounding box center [89, 207] width 107 height 10
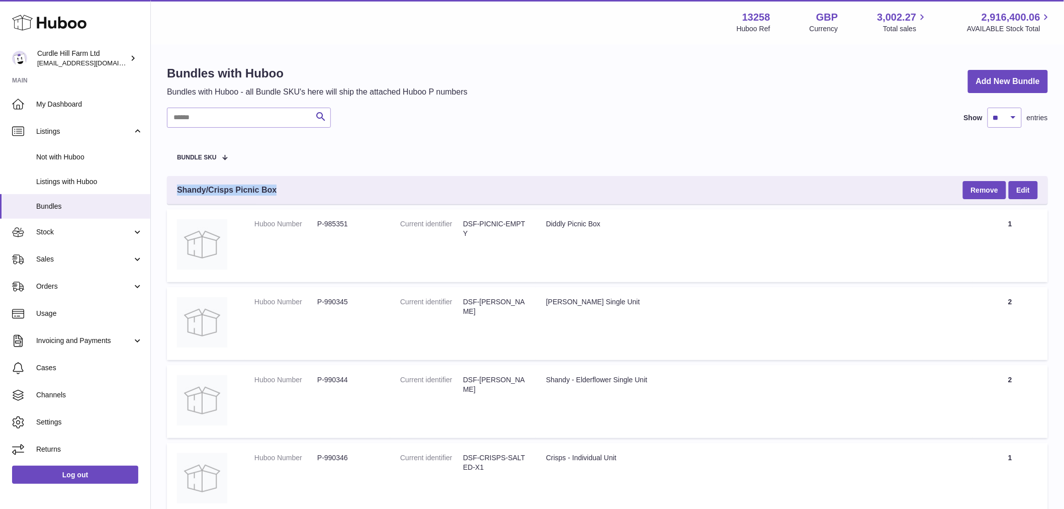
drag, startPoint x: 302, startPoint y: 188, endPoint x: 175, endPoint y: 193, distance: 127.9
click at [175, 193] on div "Shandy/Crisps Picnic Box Remove Edit" at bounding box center [607, 190] width 881 height 28
